Goal: Task Accomplishment & Management: Complete application form

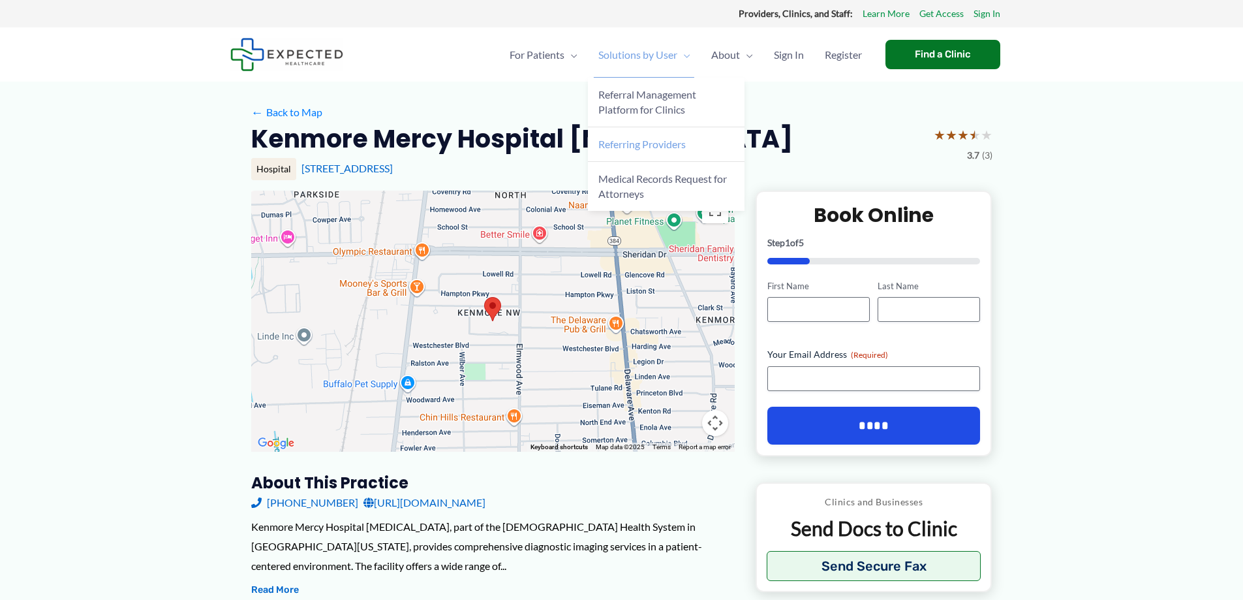
click at [655, 142] on span "Referring Providers" at bounding box center [641, 144] width 87 height 12
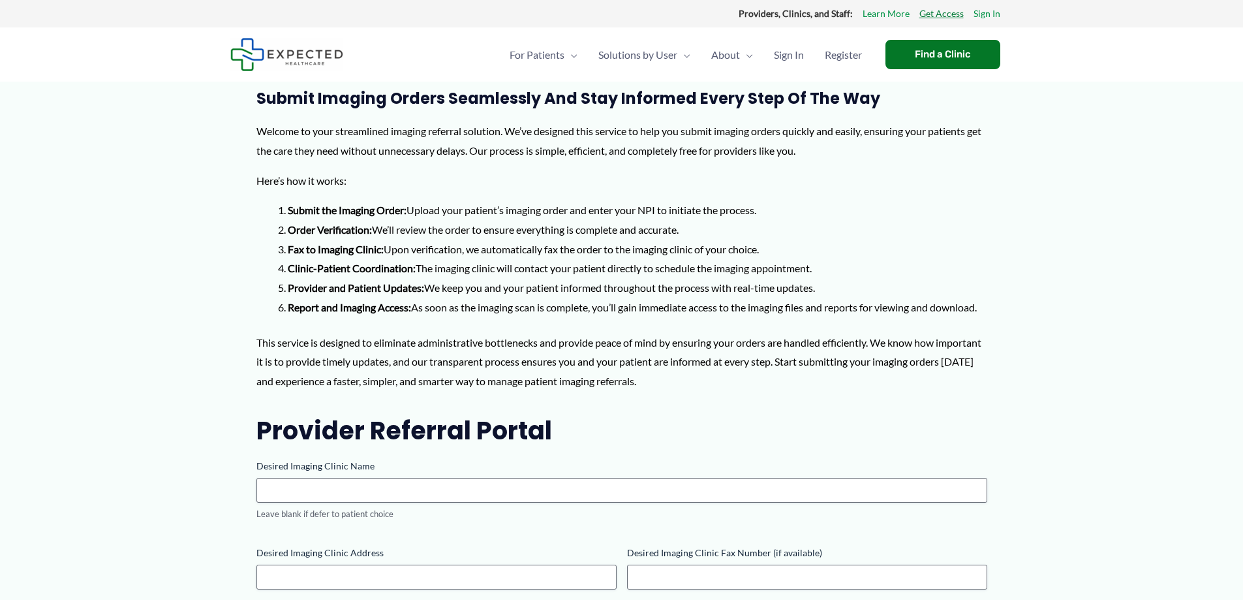
click at [943, 12] on link "Get Access" at bounding box center [942, 13] width 44 height 17
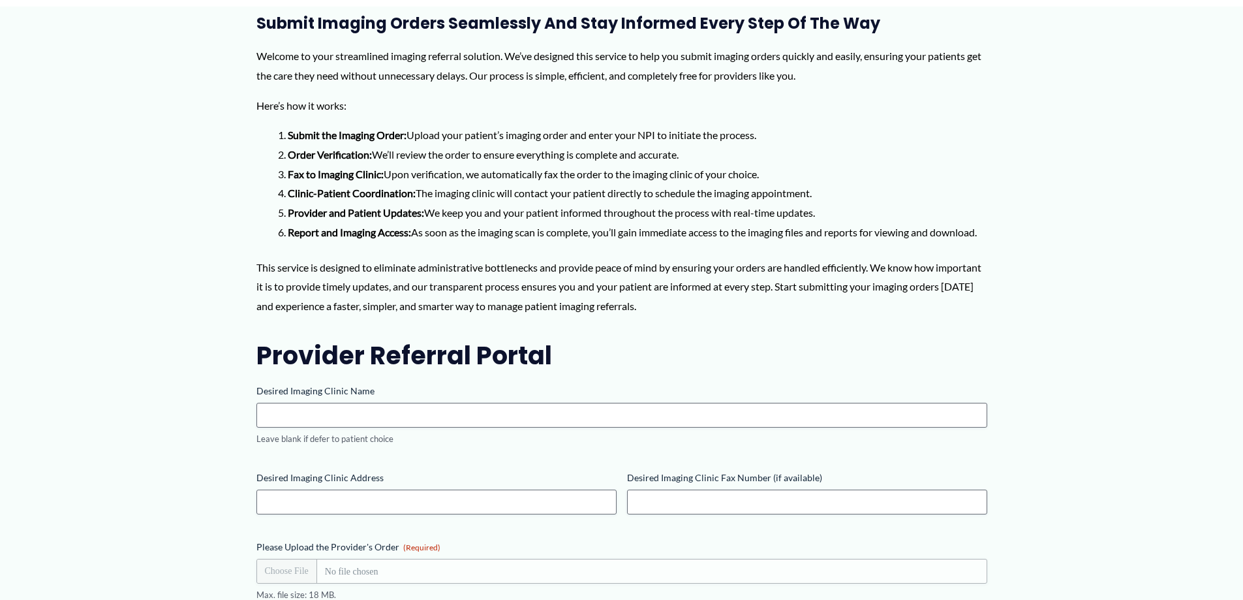
scroll to position [10, 0]
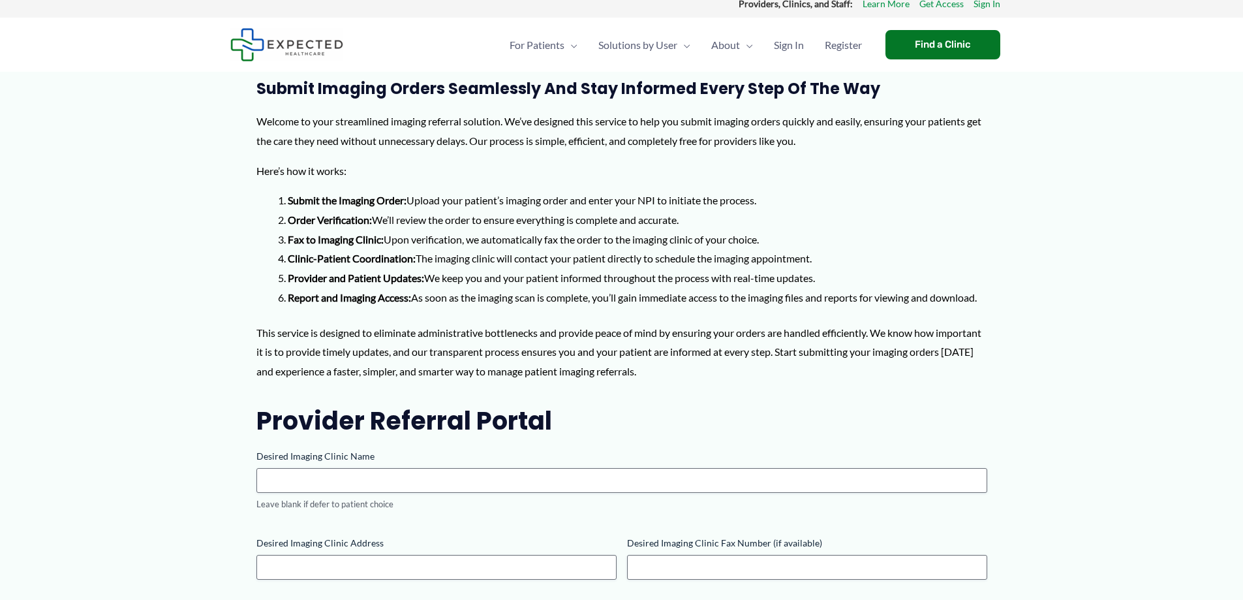
click at [435, 307] on li "Report and Imaging Access: As soon as the imaging scan is complete, you’ll gain…" at bounding box center [638, 298] width 700 height 20
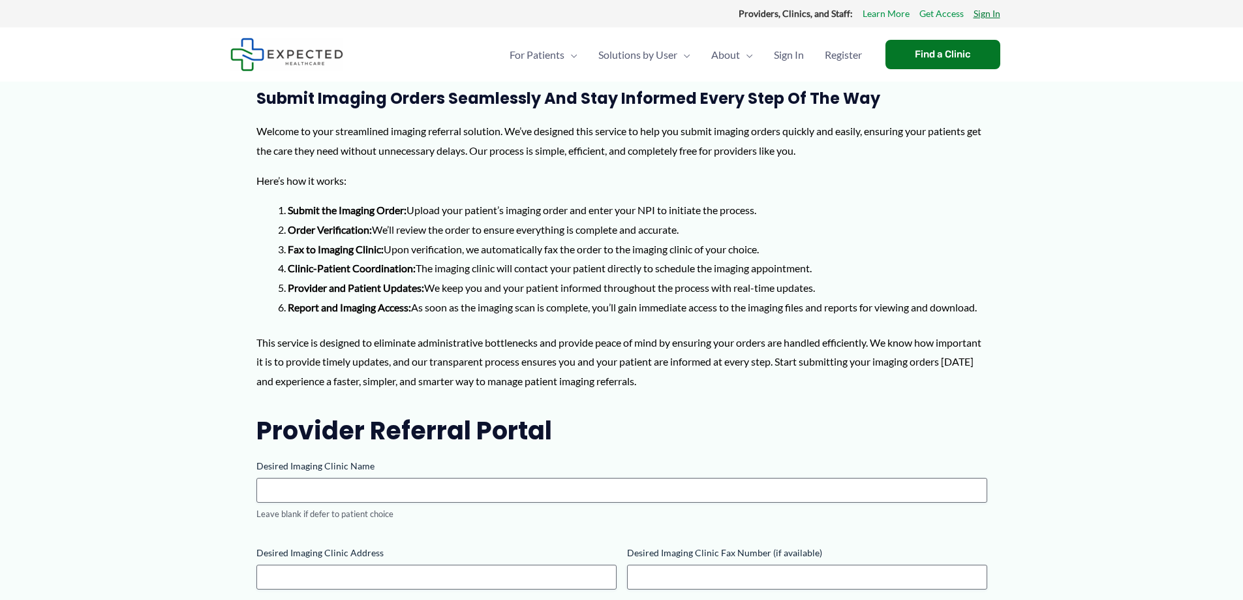
click at [987, 13] on link "Sign In" at bounding box center [987, 13] width 27 height 17
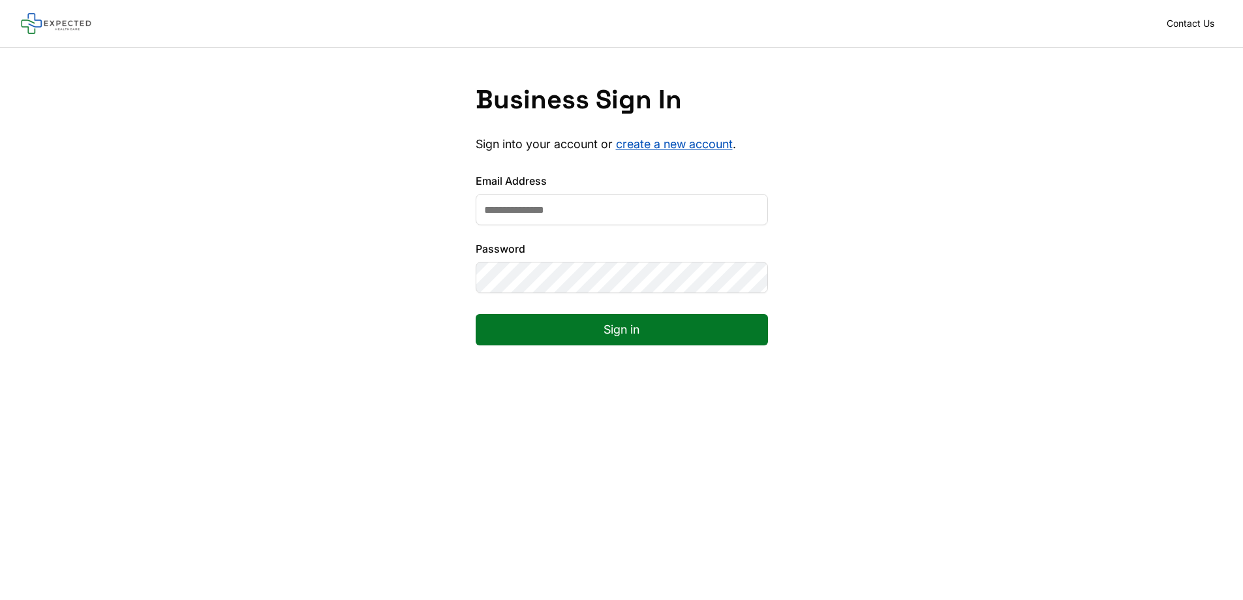
click at [665, 145] on link "create a new account" at bounding box center [674, 144] width 117 height 14
click at [1201, 22] on link "Contact Us" at bounding box center [1190, 23] width 63 height 18
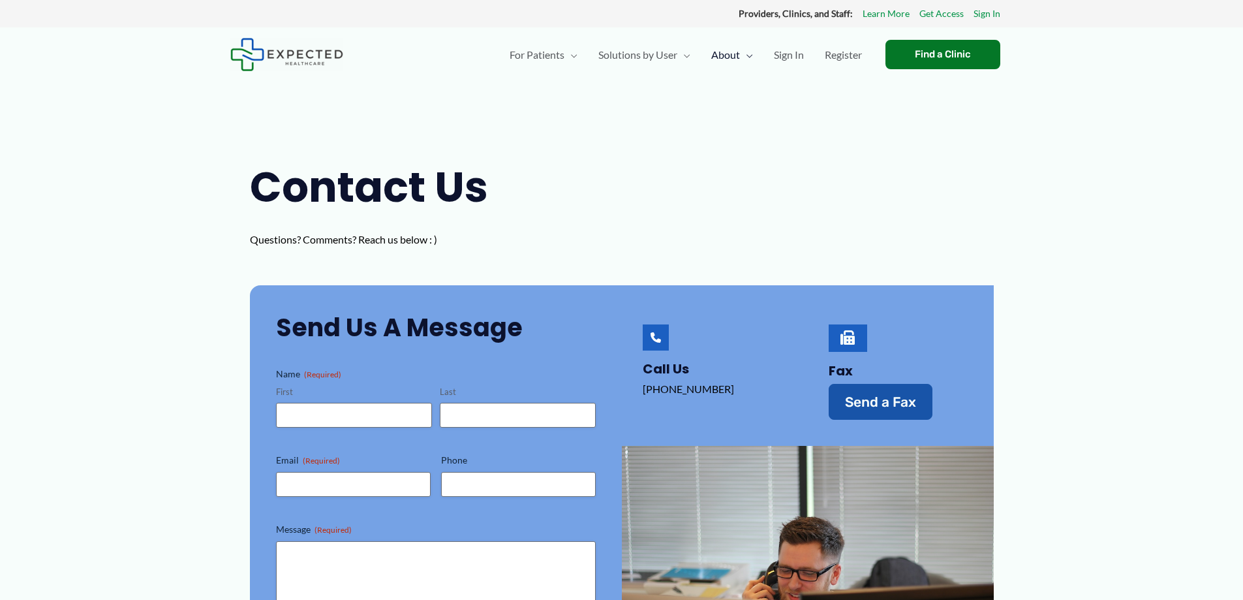
scroll to position [65, 0]
